Goal: Information Seeking & Learning: Compare options

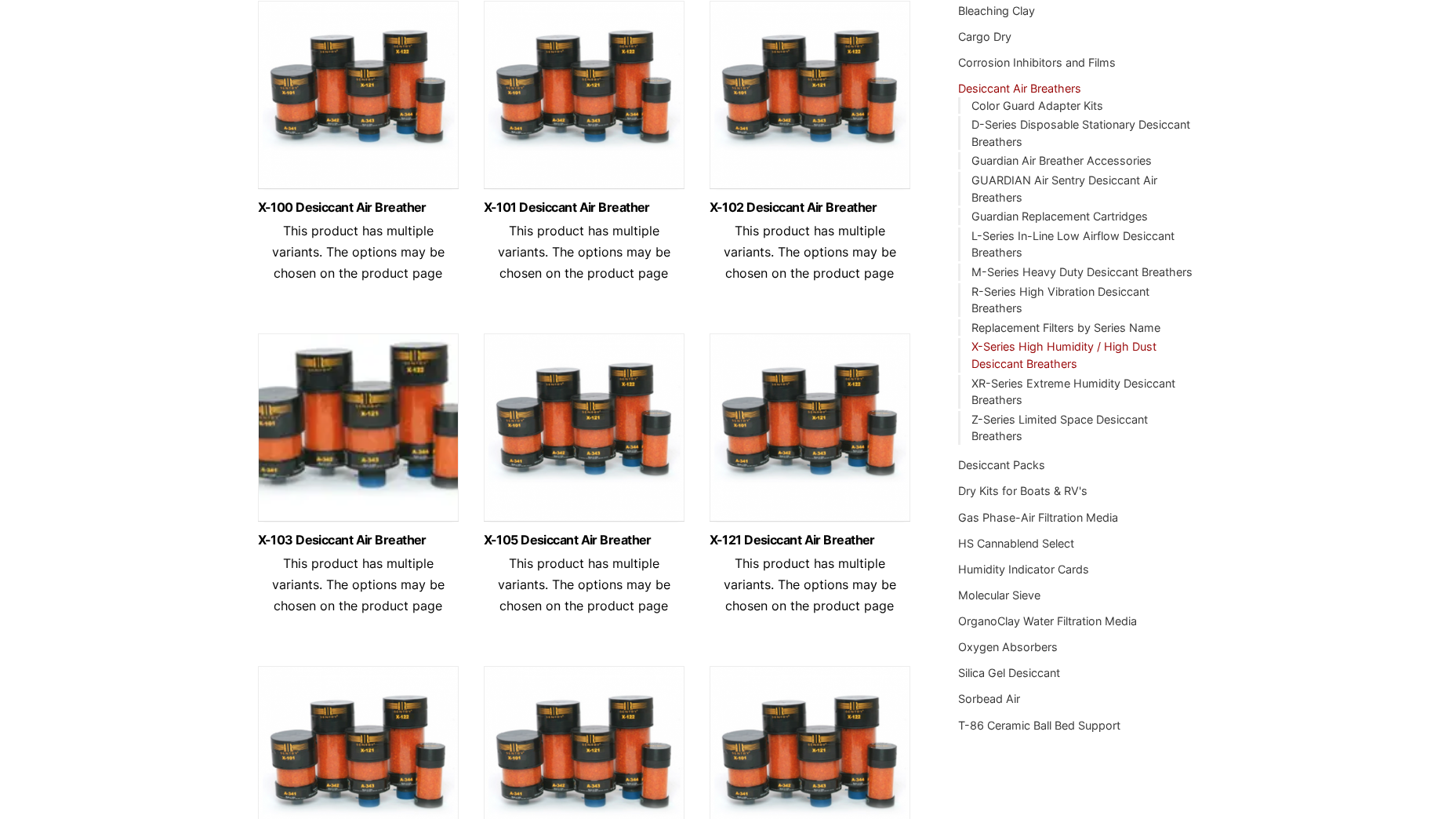
scroll to position [235, 0]
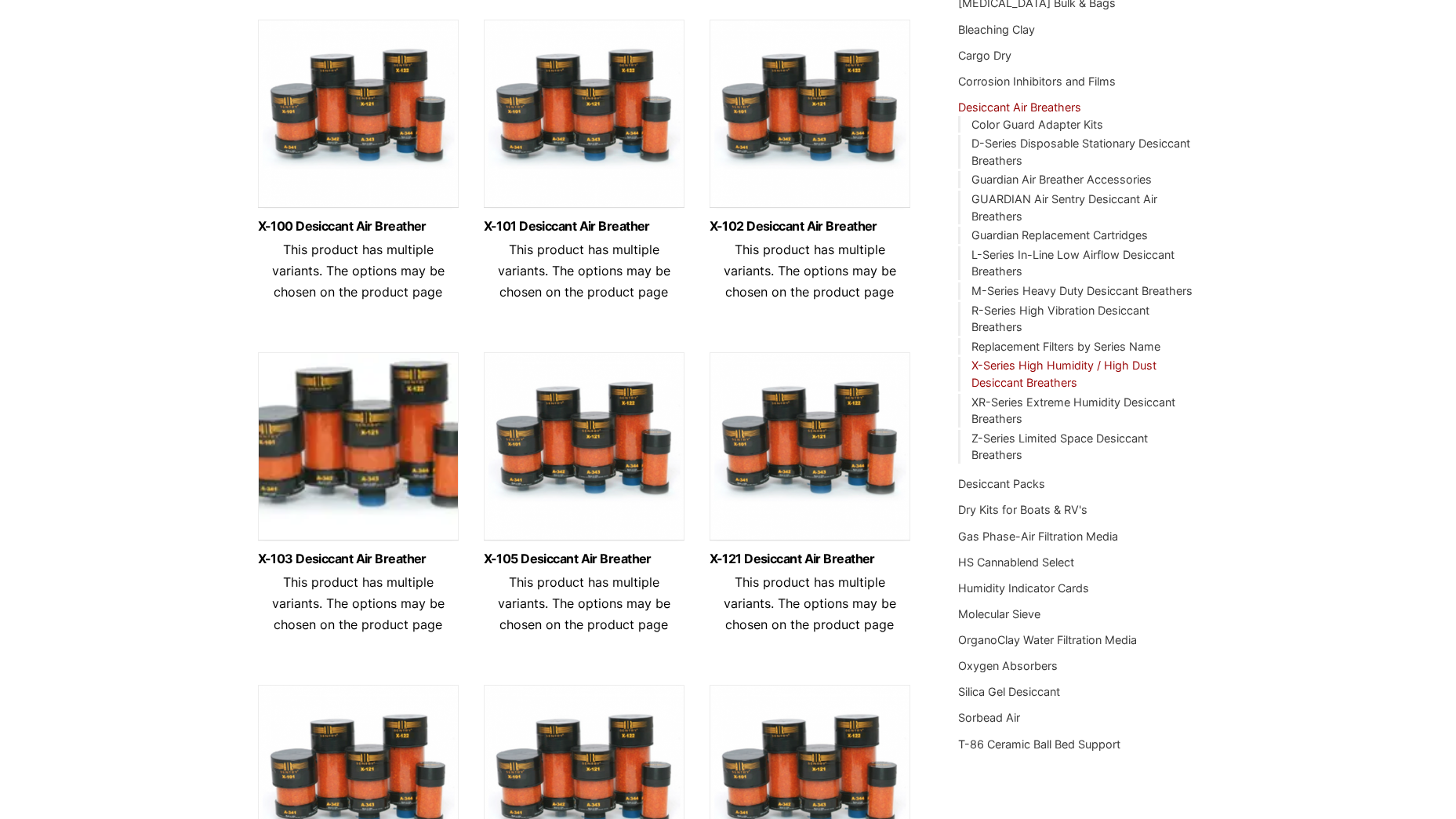
click at [404, 121] on img at bounding box center [358, 117] width 200 height 196
click at [563, 137] on img at bounding box center [584, 117] width 200 height 196
click at [825, 123] on img at bounding box center [810, 117] width 200 height 196
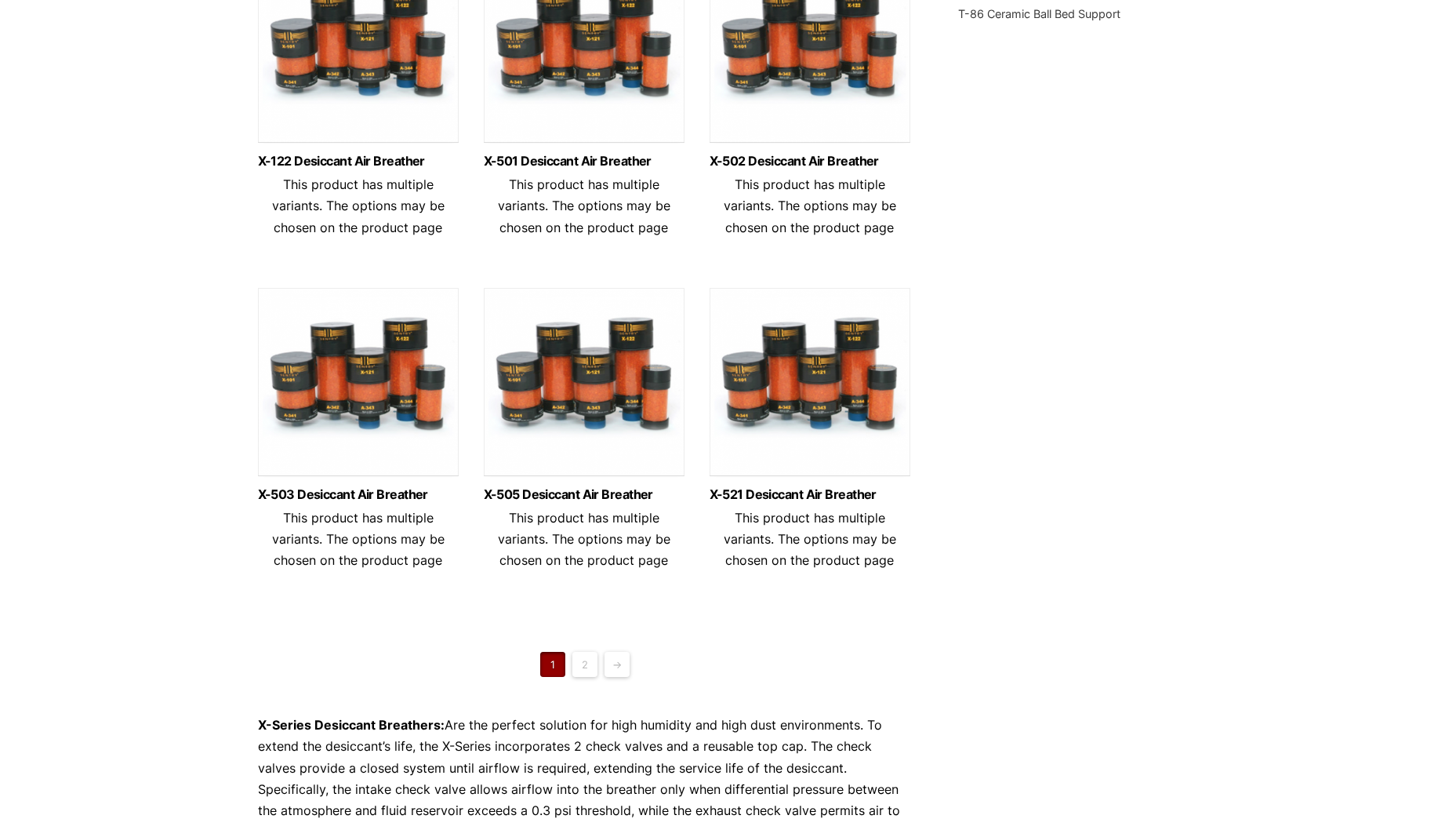
scroll to position [1019, 0]
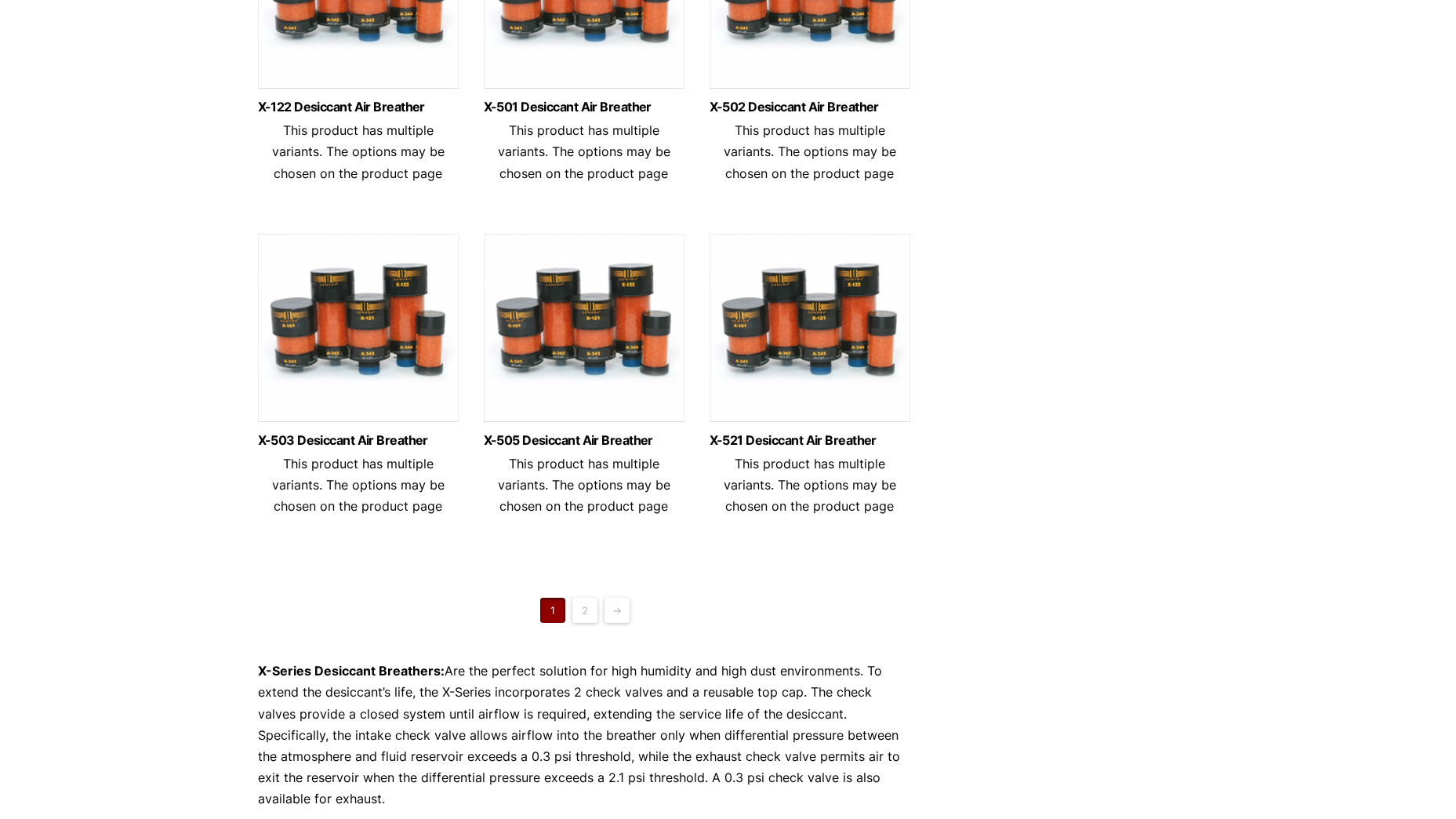
click at [793, 327] on img at bounding box center [810, 331] width 200 height 196
click at [547, 297] on img at bounding box center [584, 331] width 200 height 196
click at [355, 351] on img at bounding box center [358, 331] width 200 height 196
click at [298, 321] on img at bounding box center [358, 331] width 200 height 196
click at [639, 330] on img at bounding box center [584, 331] width 200 height 196
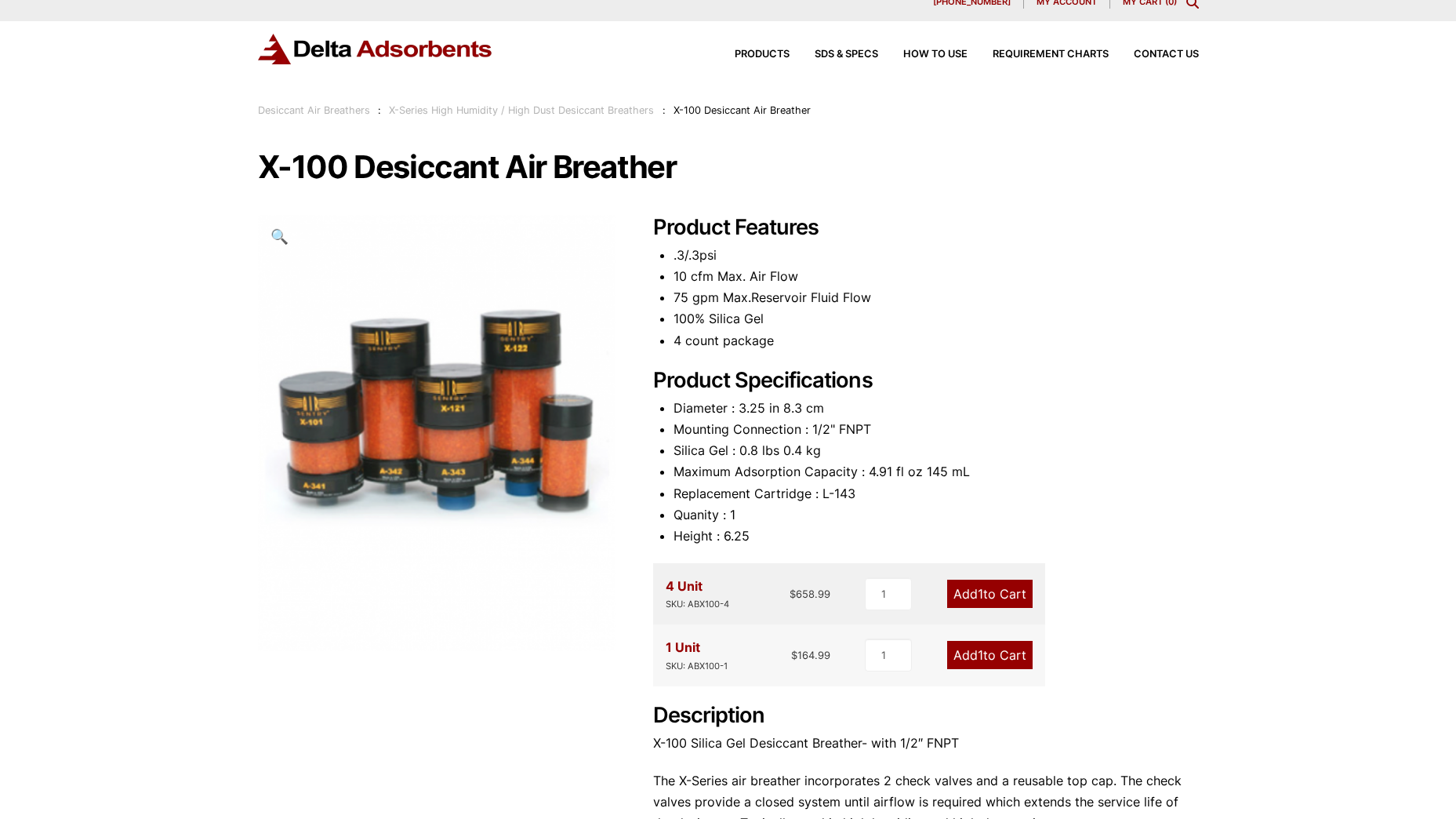
scroll to position [7, 0]
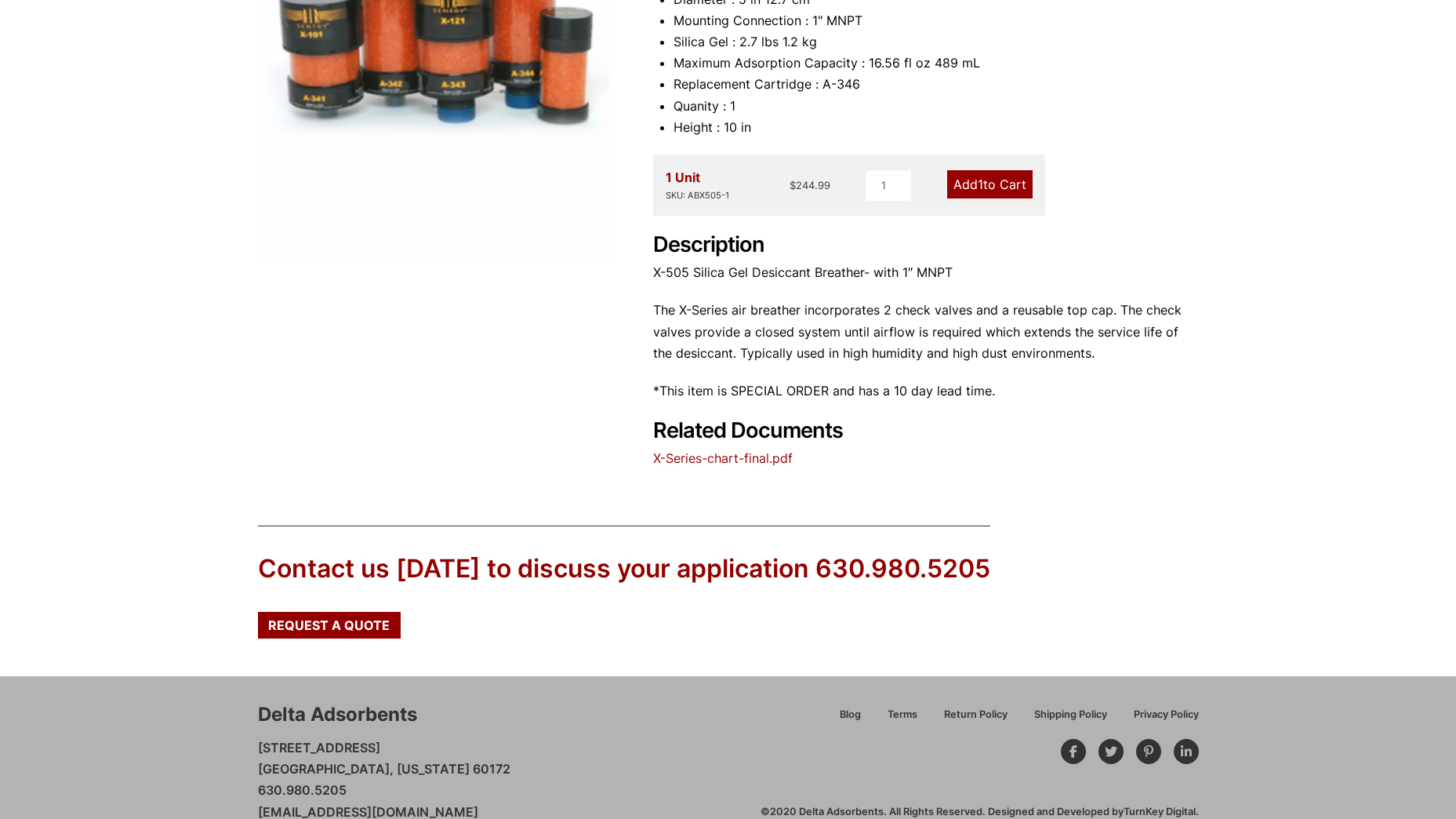
scroll to position [433, 0]
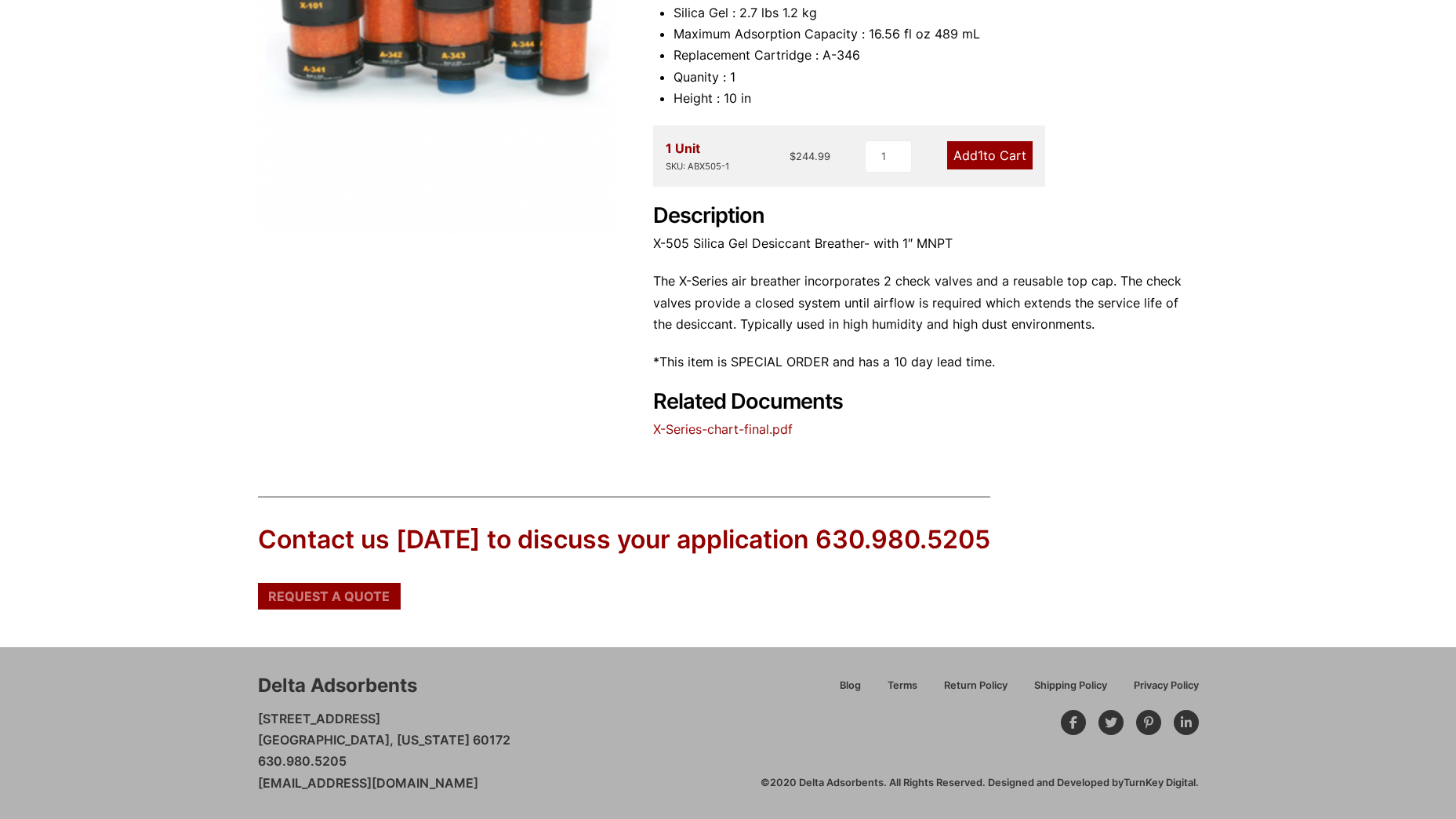
click at [358, 595] on span "Request a Quote" at bounding box center [329, 597] width 121 height 13
